Goal: Task Accomplishment & Management: Use online tool/utility

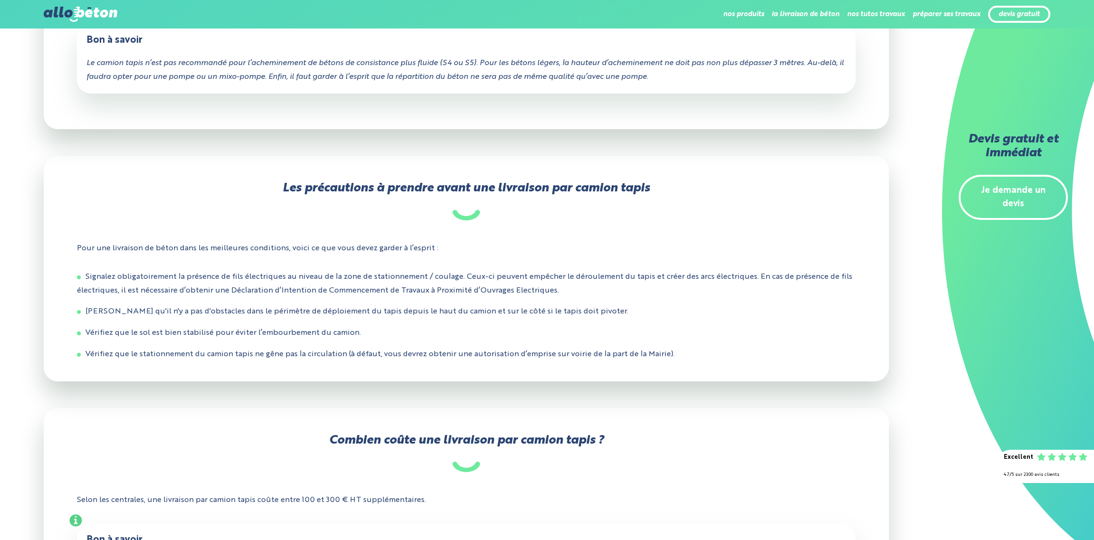
scroll to position [607, 0]
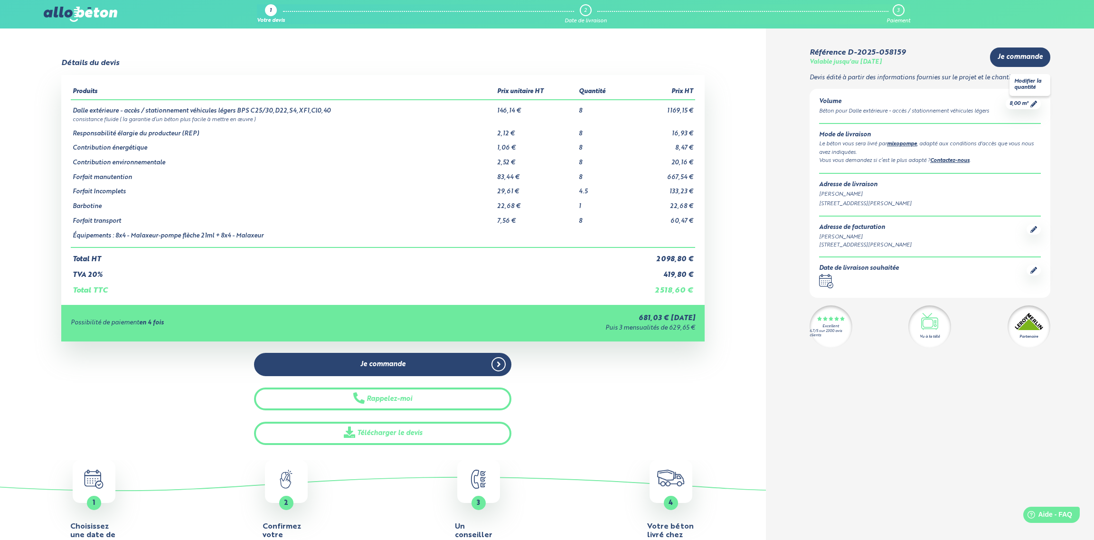
click at [1032, 103] on icon at bounding box center [1034, 104] width 7 height 7
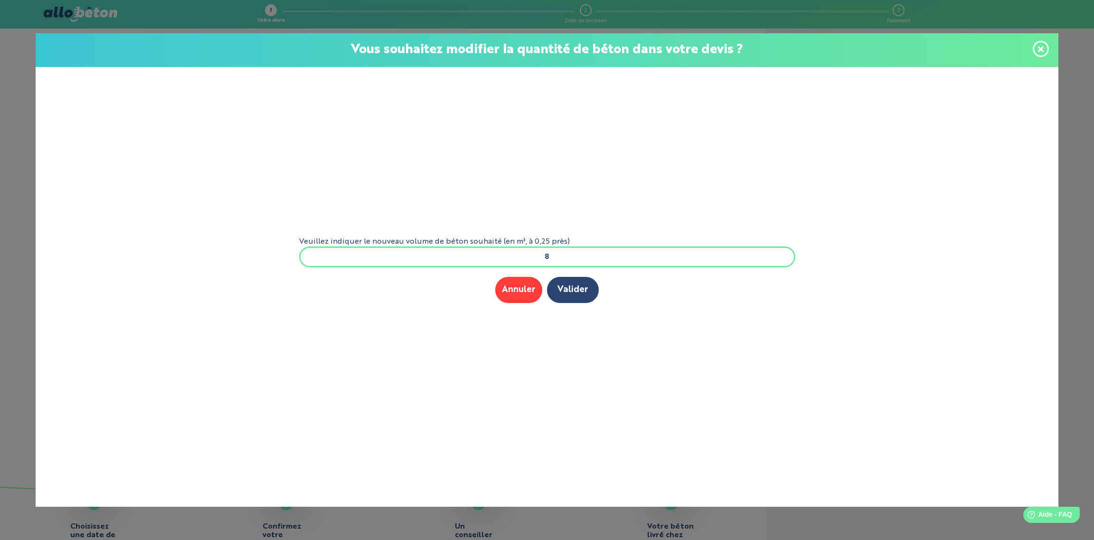
drag, startPoint x: 562, startPoint y: 257, endPoint x: 506, endPoint y: 251, distance: 56.4
click at [506, 251] on input "8" at bounding box center [547, 256] width 496 height 21
type input "4"
click at [576, 287] on button "Valider" at bounding box center [573, 290] width 52 height 26
